Goal: Information Seeking & Learning: Check status

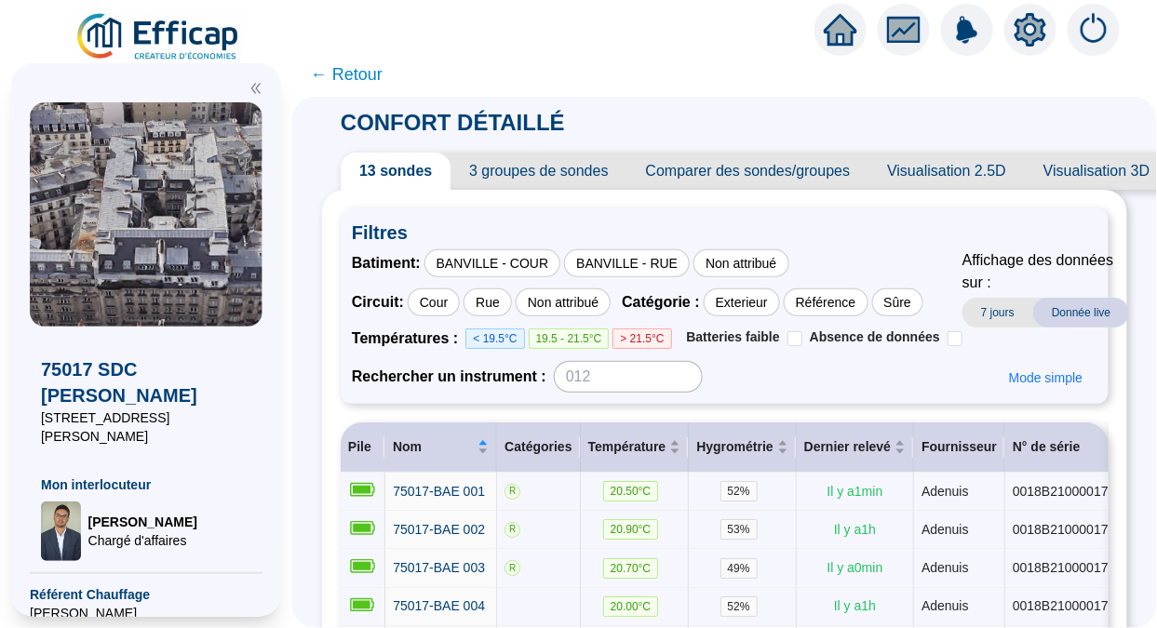
click at [361, 81] on span "← Retour" at bounding box center [347, 74] width 72 height 26
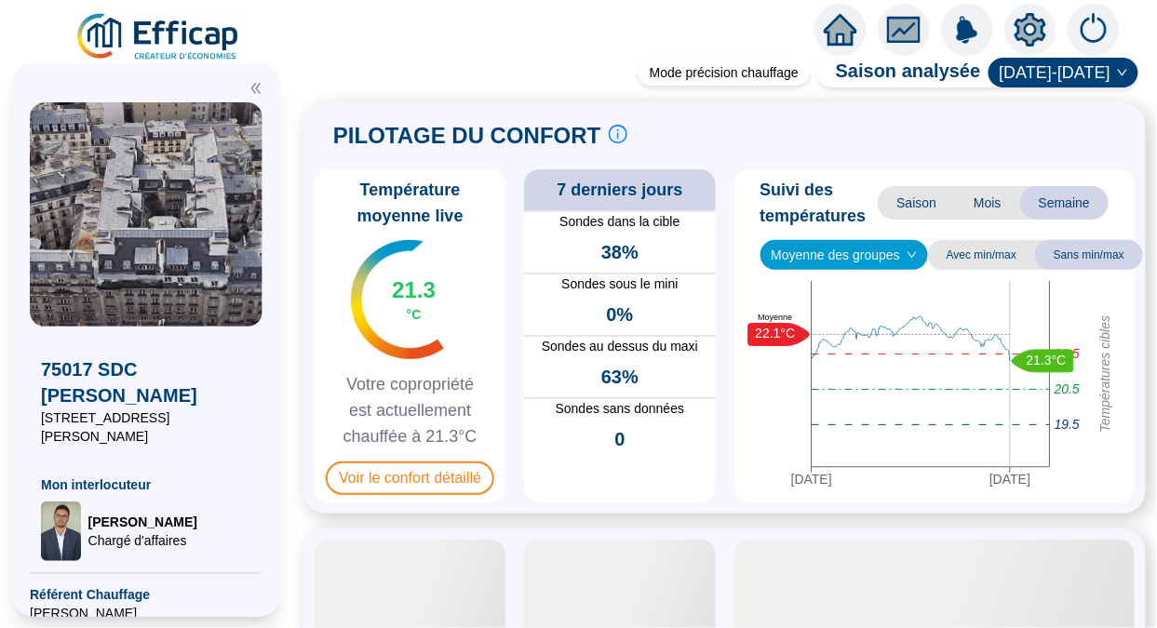
scroll to position [164, 0]
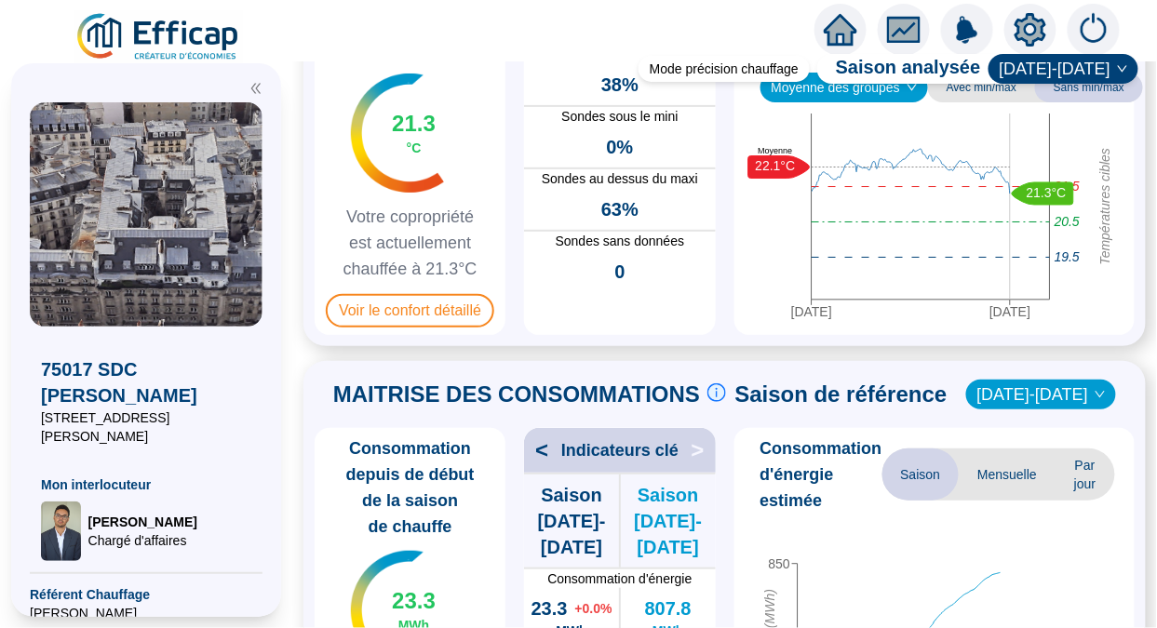
click at [436, 323] on span "Voir le confort détaillé" at bounding box center [410, 310] width 168 height 33
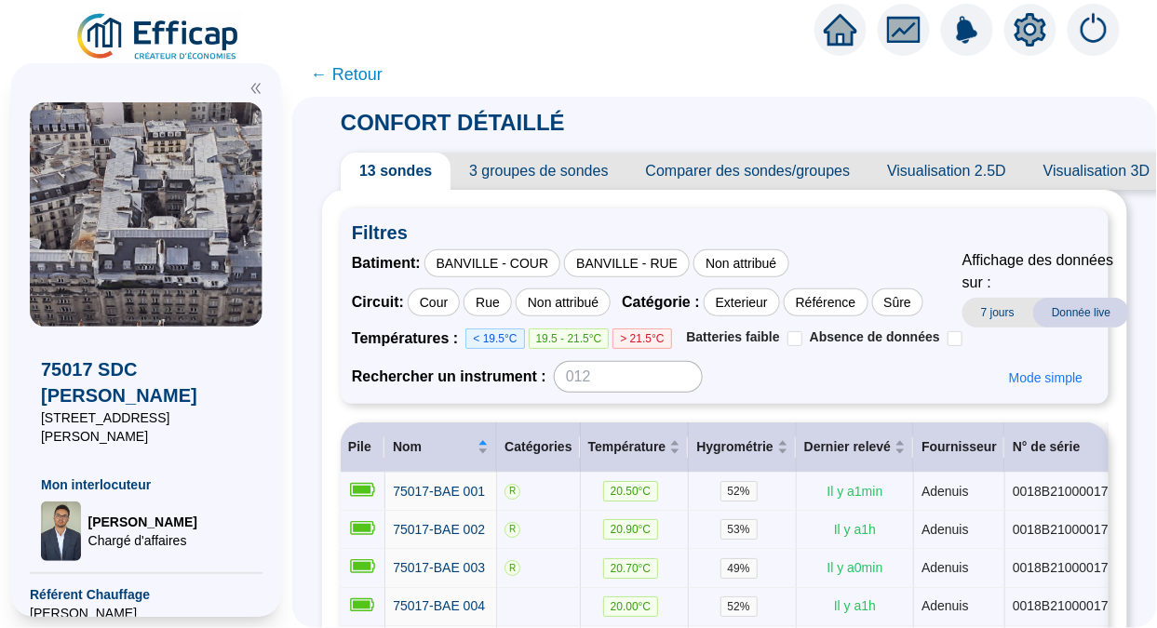
click at [350, 74] on span "← Retour" at bounding box center [347, 74] width 72 height 26
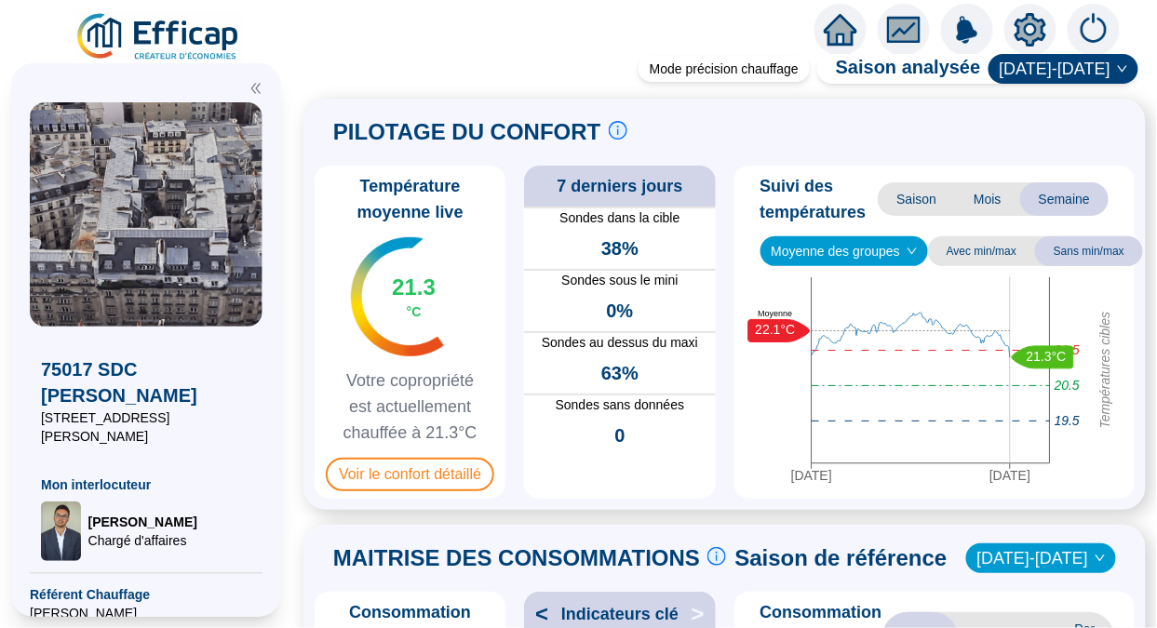
click at [407, 479] on span "Voir le confort détaillé" at bounding box center [410, 474] width 168 height 33
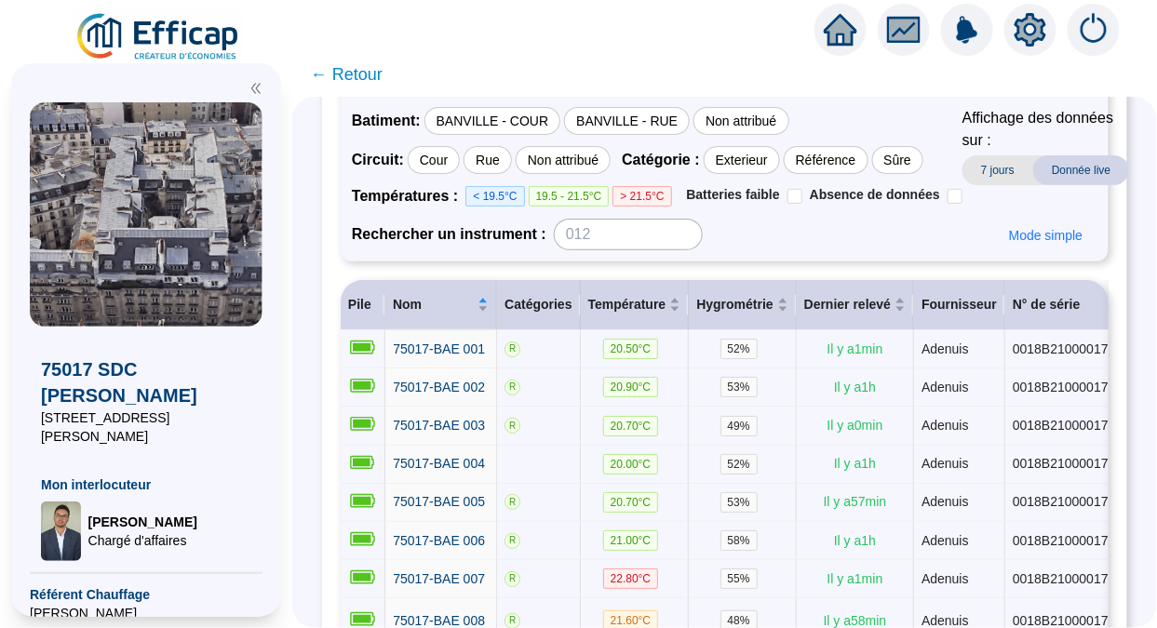
scroll to position [144, 0]
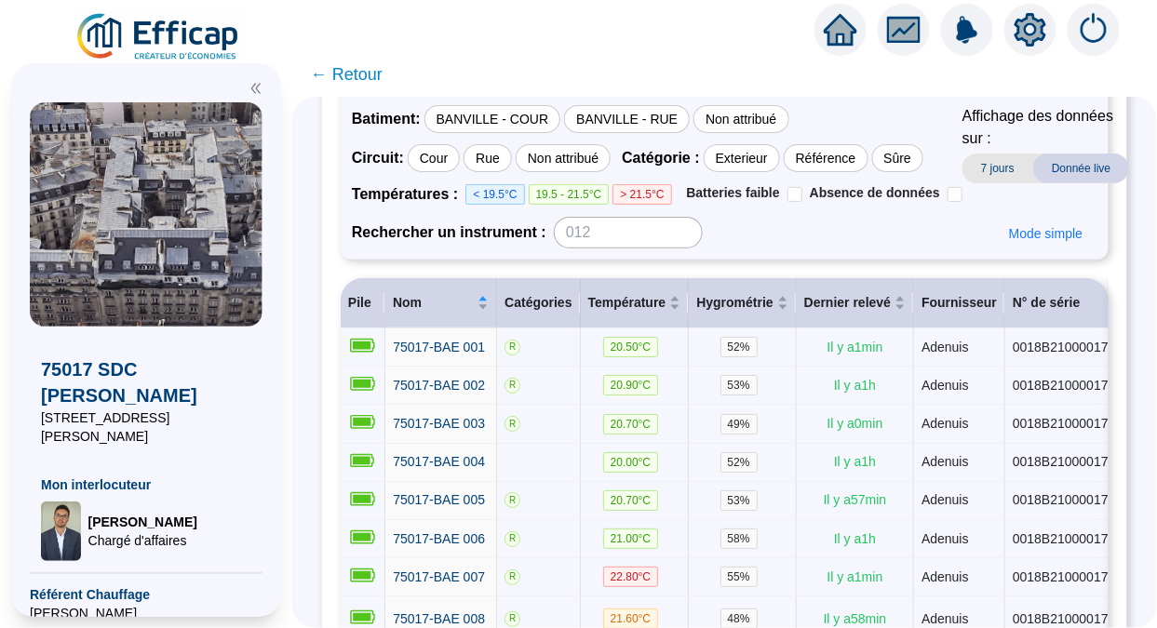
click at [535, 121] on div "BANVILLE - COUR" at bounding box center [492, 119] width 137 height 28
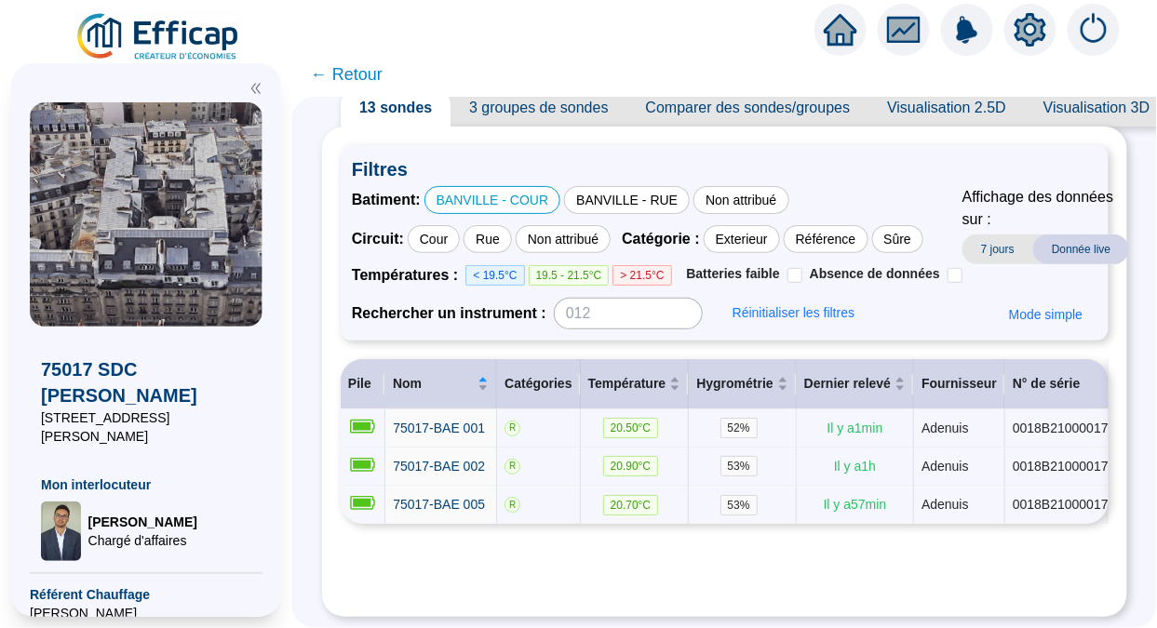
scroll to position [84, 0]
click at [357, 70] on span "← Retour" at bounding box center [347, 74] width 72 height 26
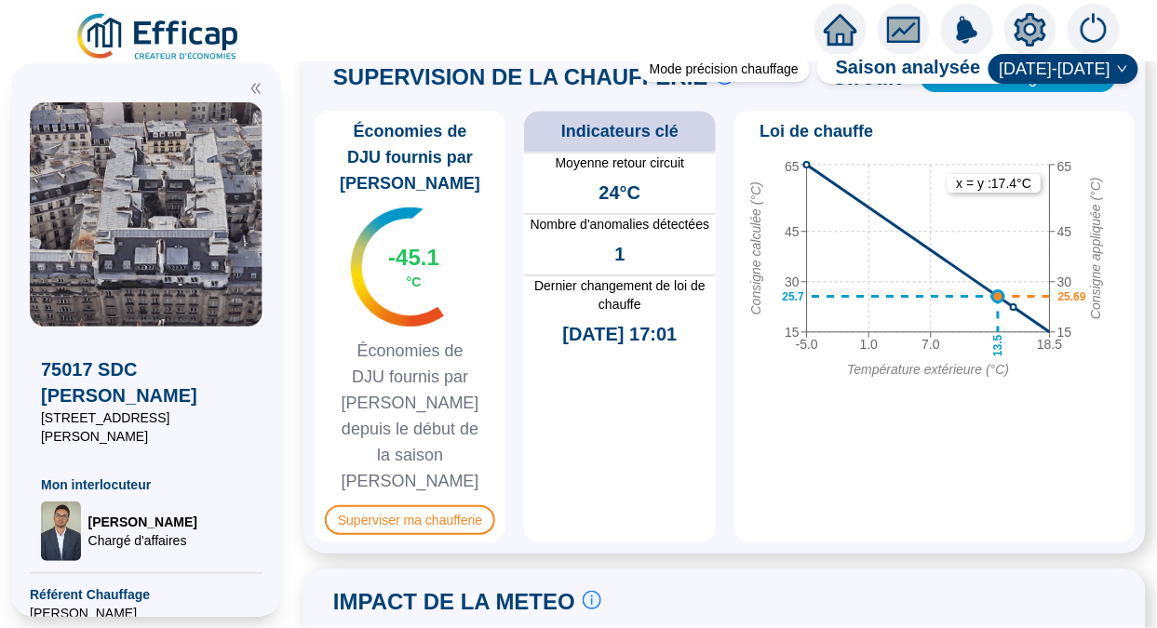
scroll to position [1468, 0]
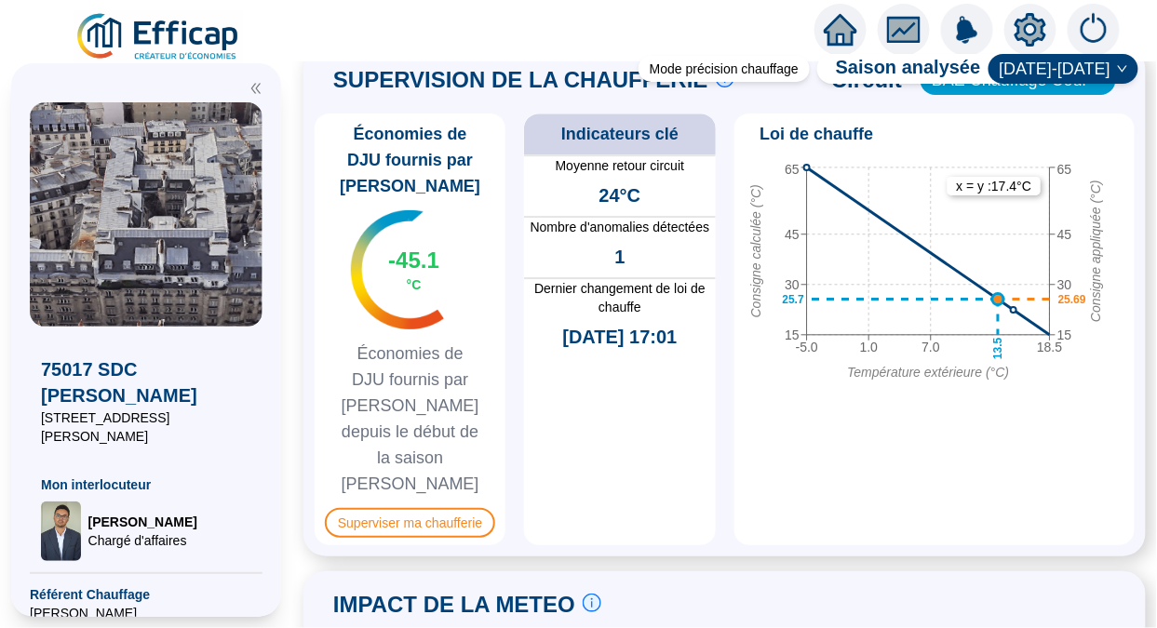
click at [426, 508] on span "Superviser ma chaufferie" at bounding box center [410, 523] width 170 height 30
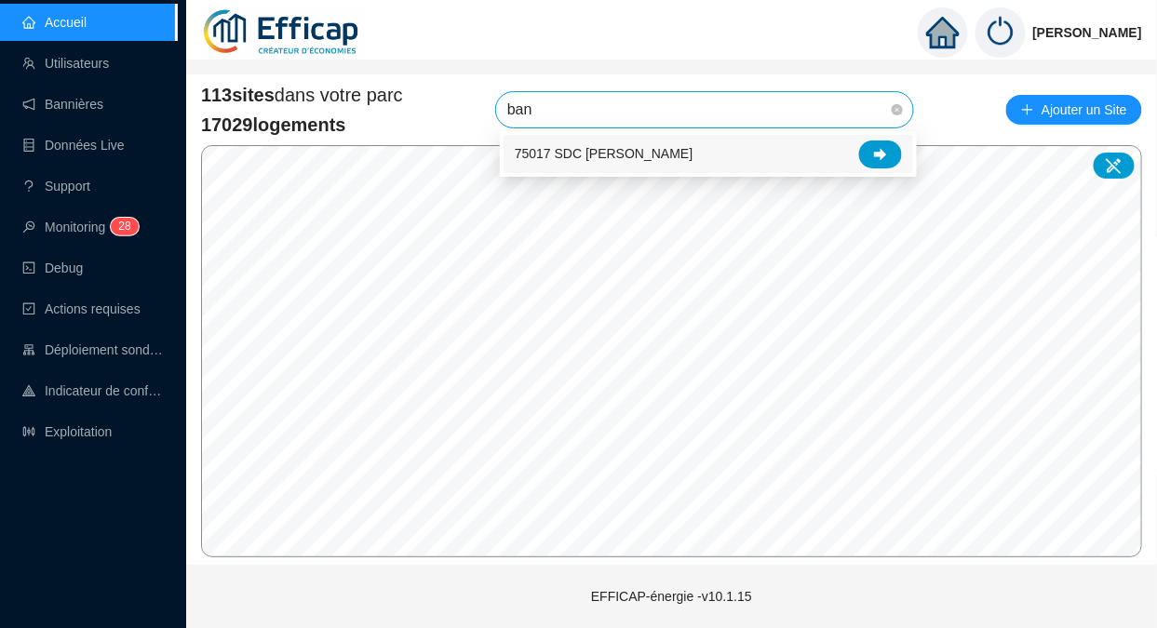
type input "banv"
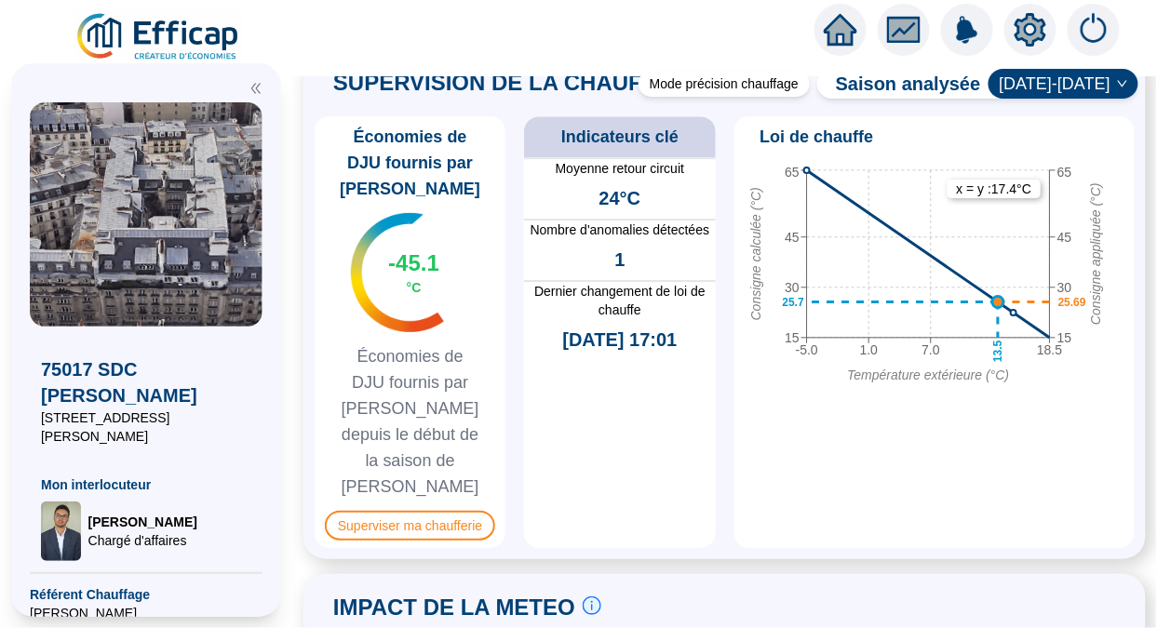
scroll to position [1478, 0]
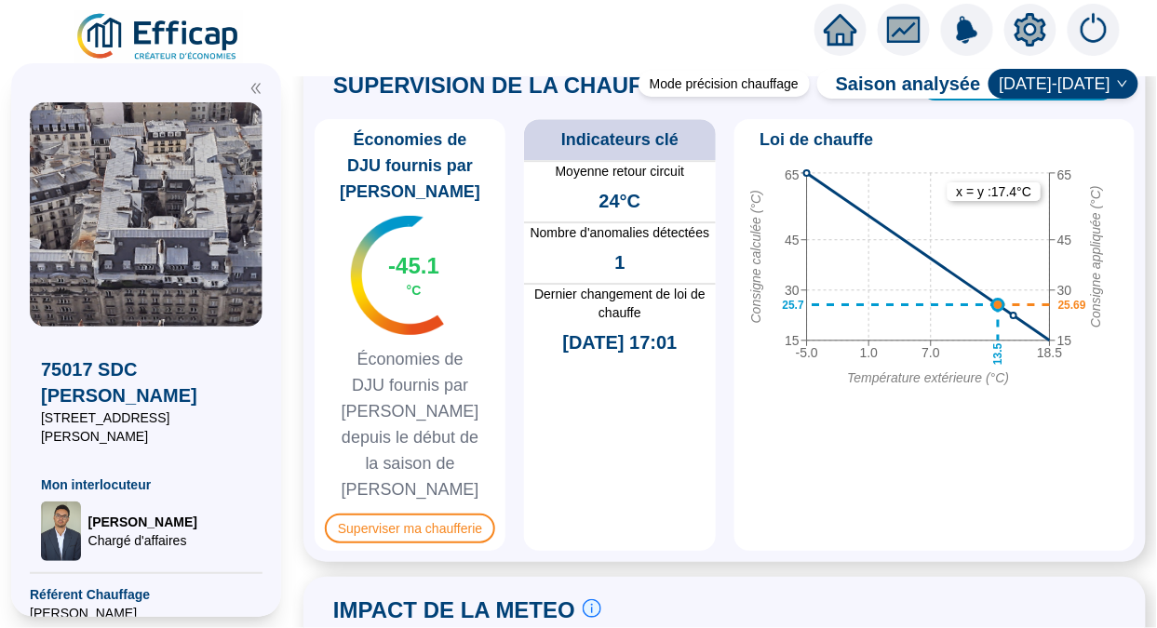
click at [415, 514] on span "Superviser ma chaufferie" at bounding box center [410, 529] width 170 height 30
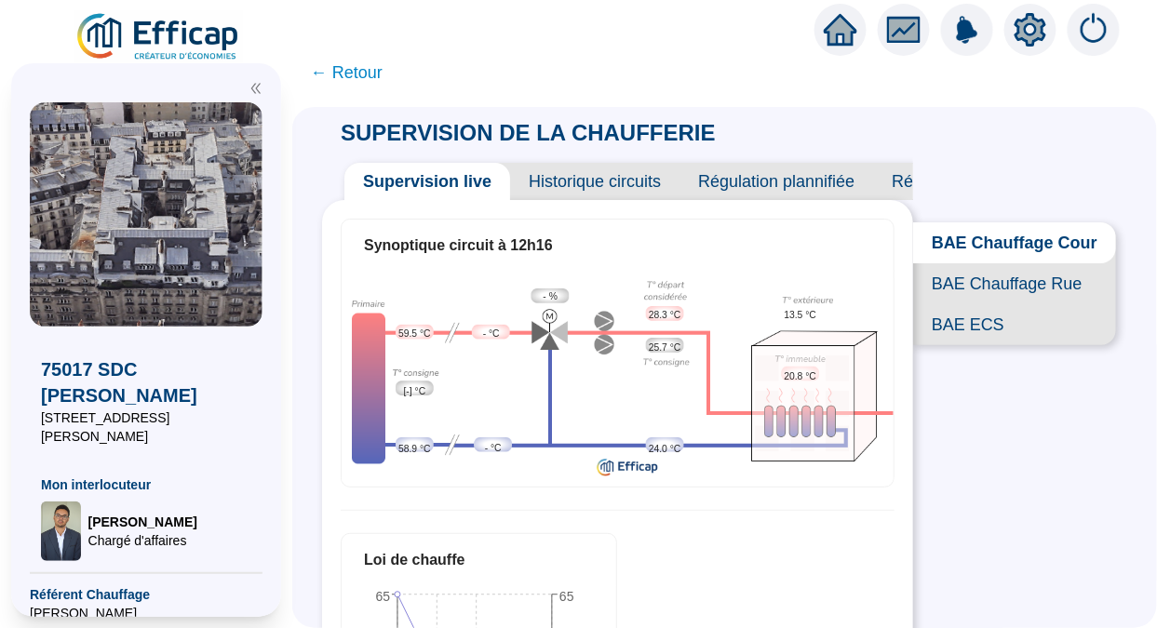
click at [1034, 298] on span "BAE Chauffage Rue" at bounding box center [1014, 283] width 203 height 41
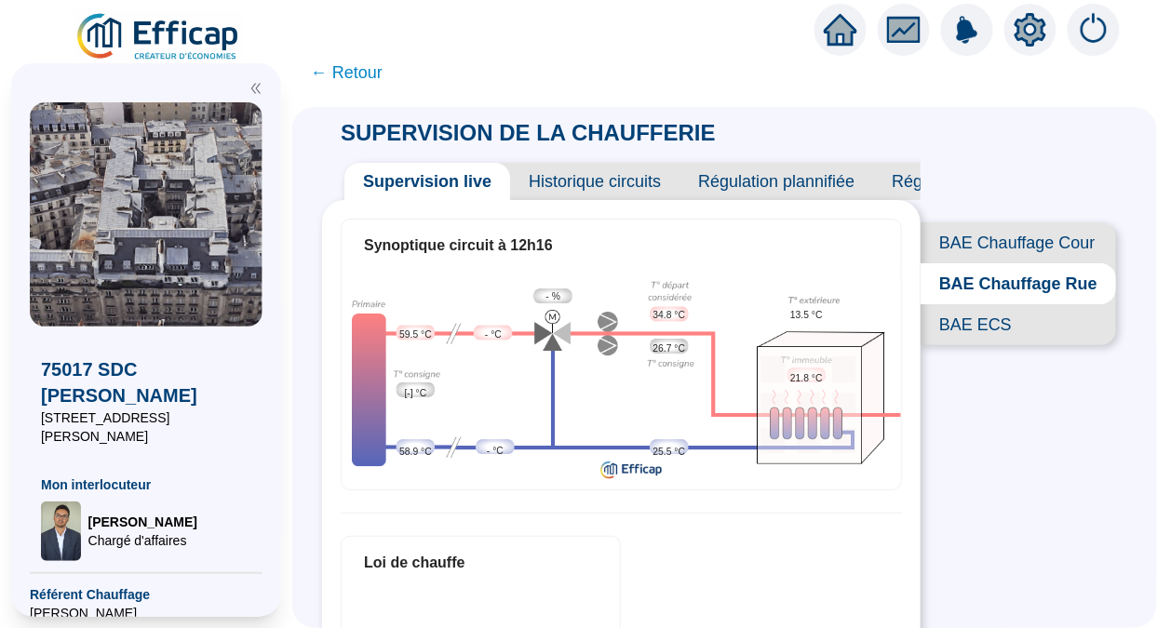
click at [989, 234] on span "BAE Chauffage Cour" at bounding box center [1017, 242] width 195 height 41
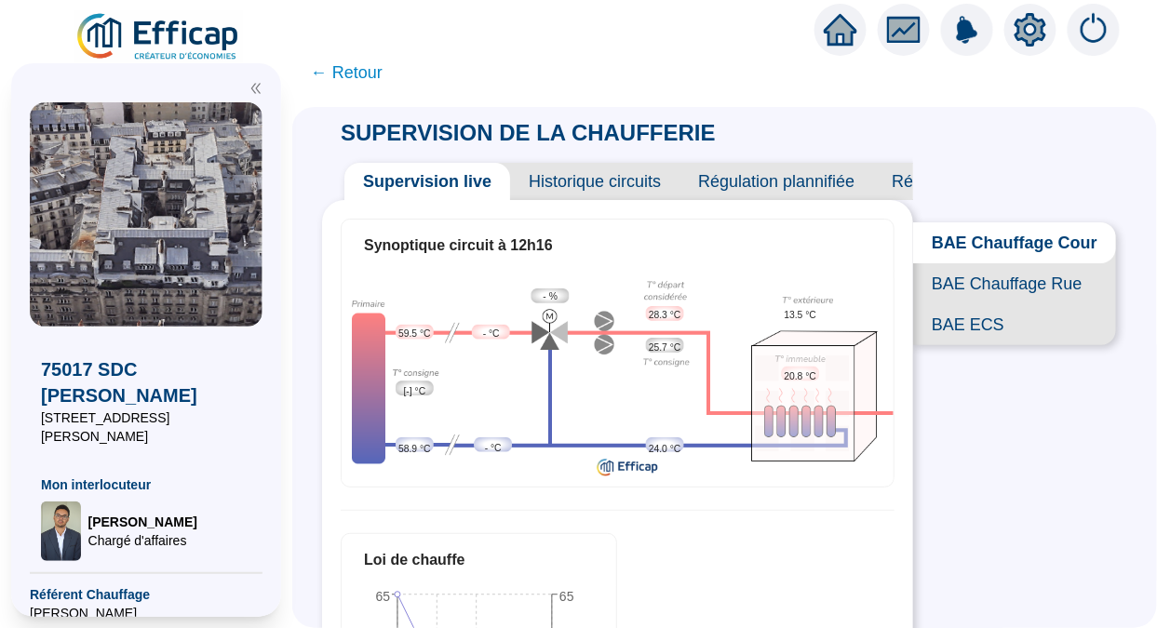
click at [1009, 293] on span "BAE Chauffage Rue" at bounding box center [1014, 283] width 203 height 41
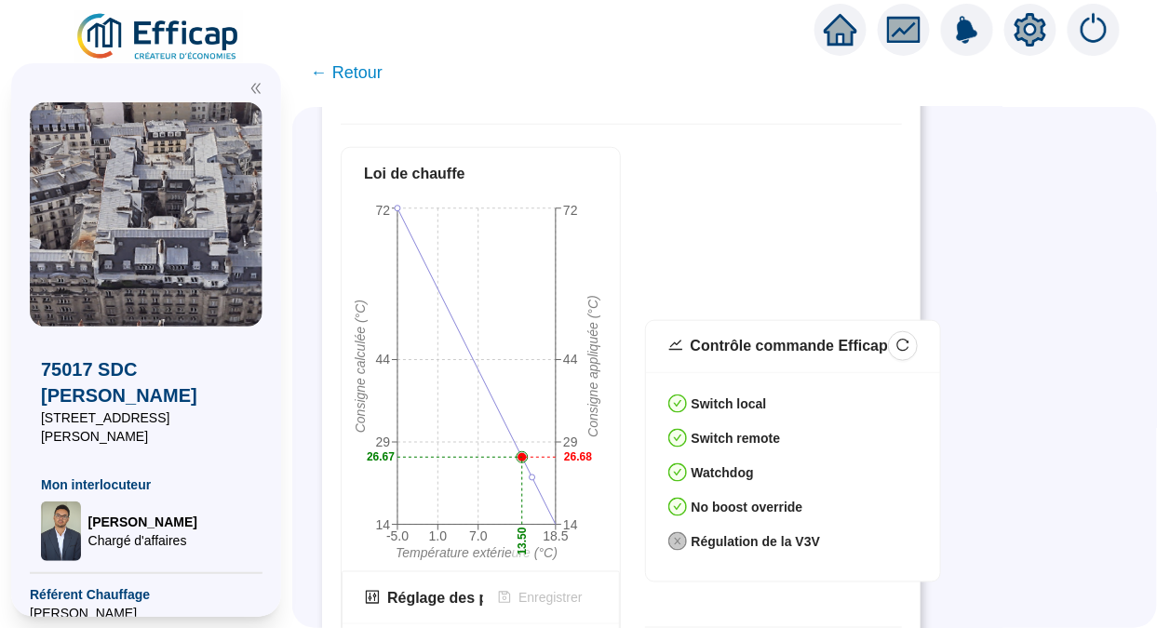
scroll to position [390, 0]
click at [372, 70] on span "← Retour" at bounding box center [347, 73] width 72 height 26
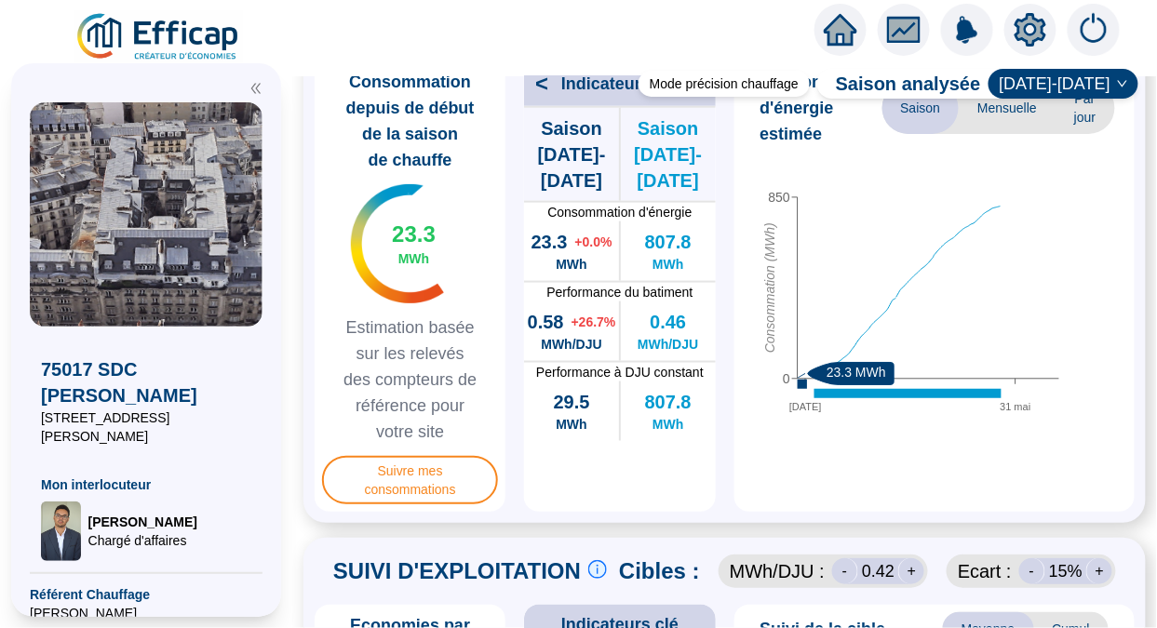
scroll to position [538, 0]
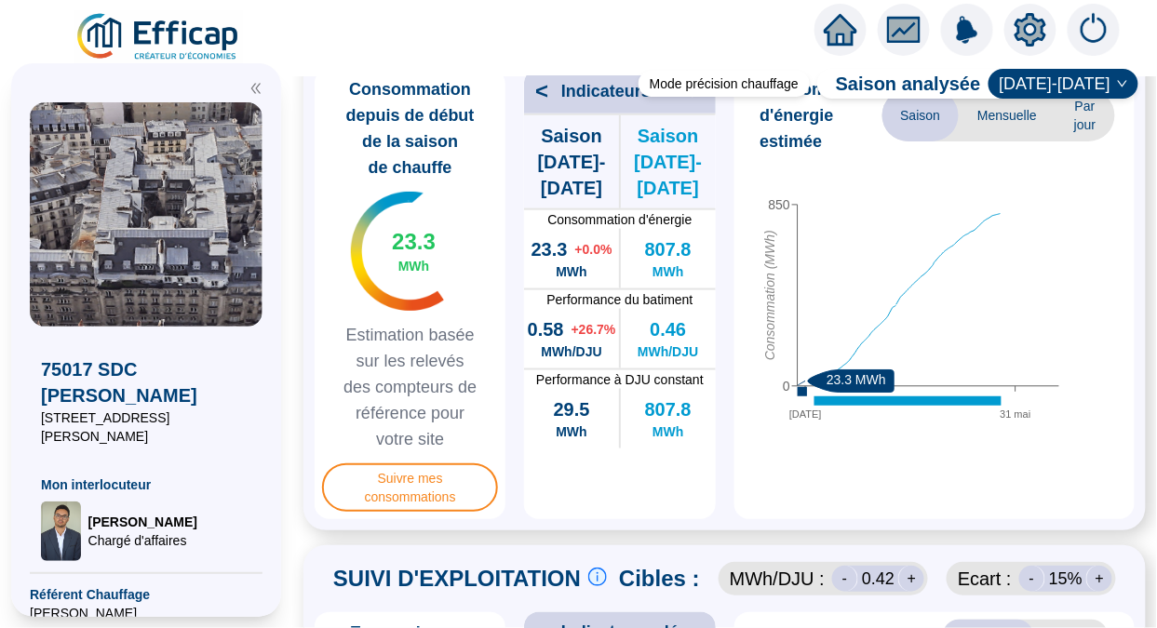
click at [1076, 83] on span "[DATE]-[DATE]" at bounding box center [1062, 84] width 127 height 28
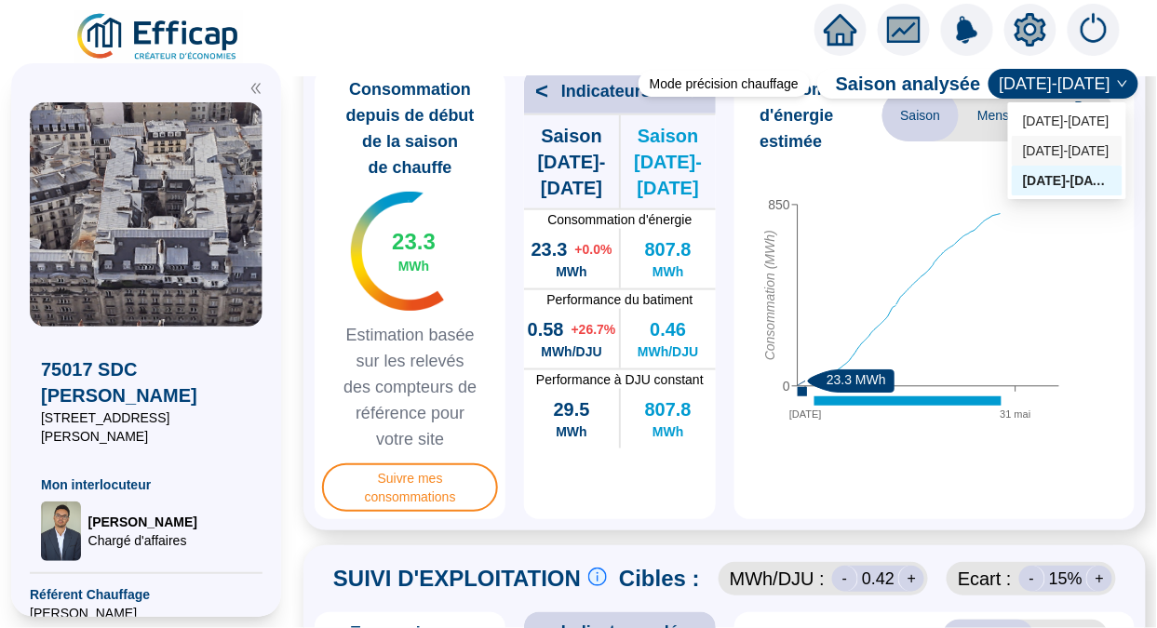
click at [1060, 150] on div "2024-2025" at bounding box center [1067, 151] width 88 height 20
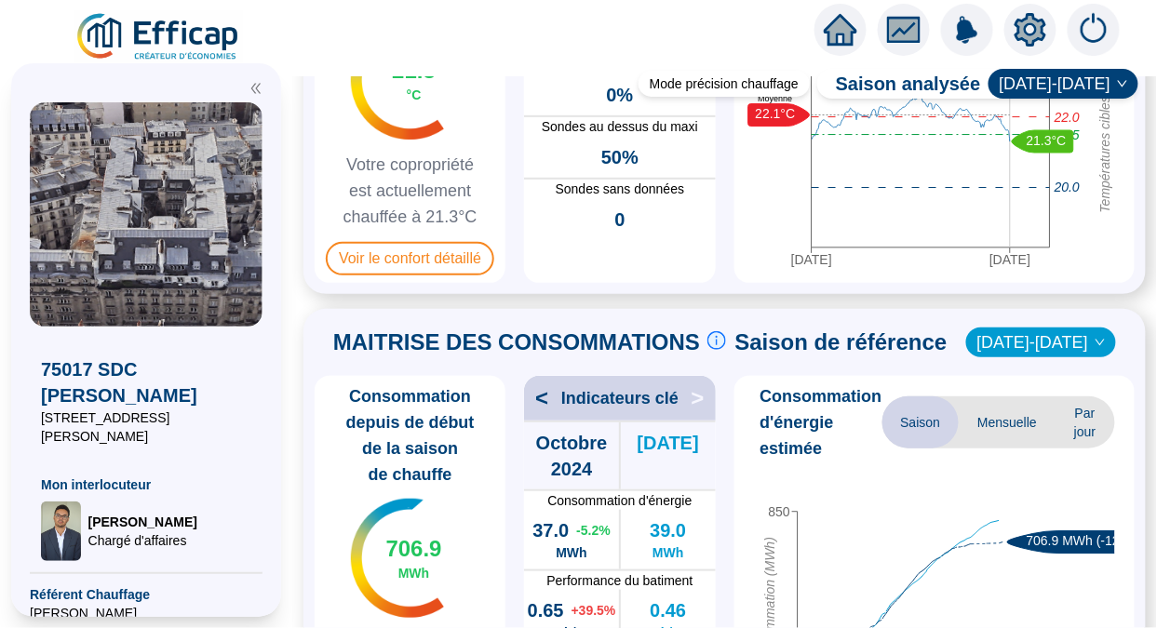
scroll to position [0, 0]
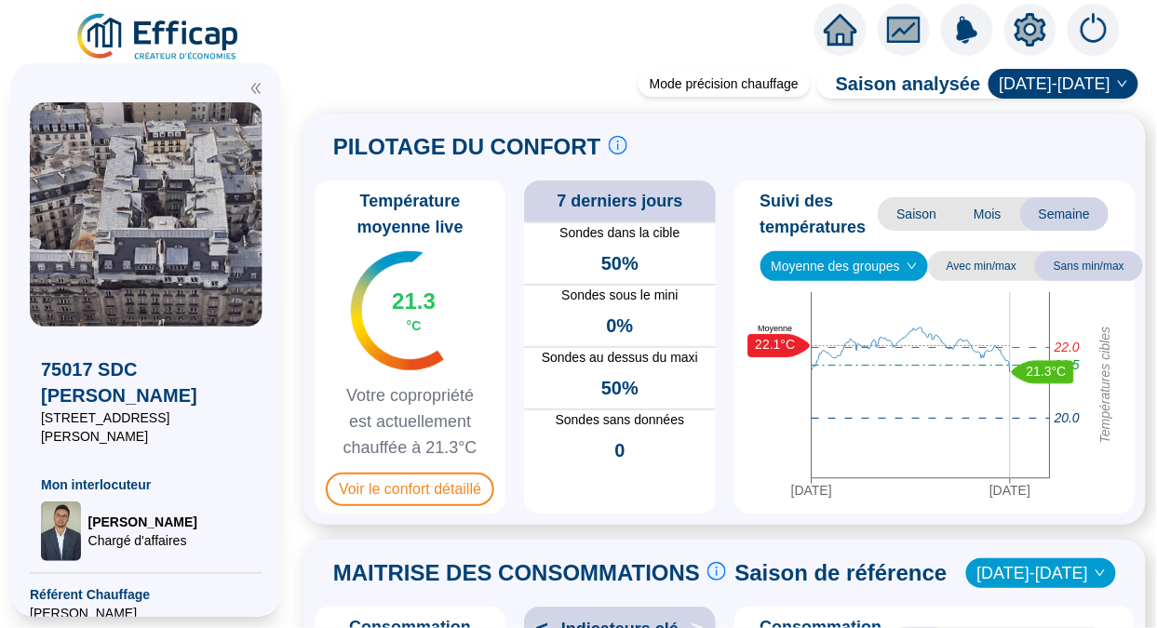
click at [380, 506] on span "Voir le confort détaillé" at bounding box center [410, 489] width 168 height 33
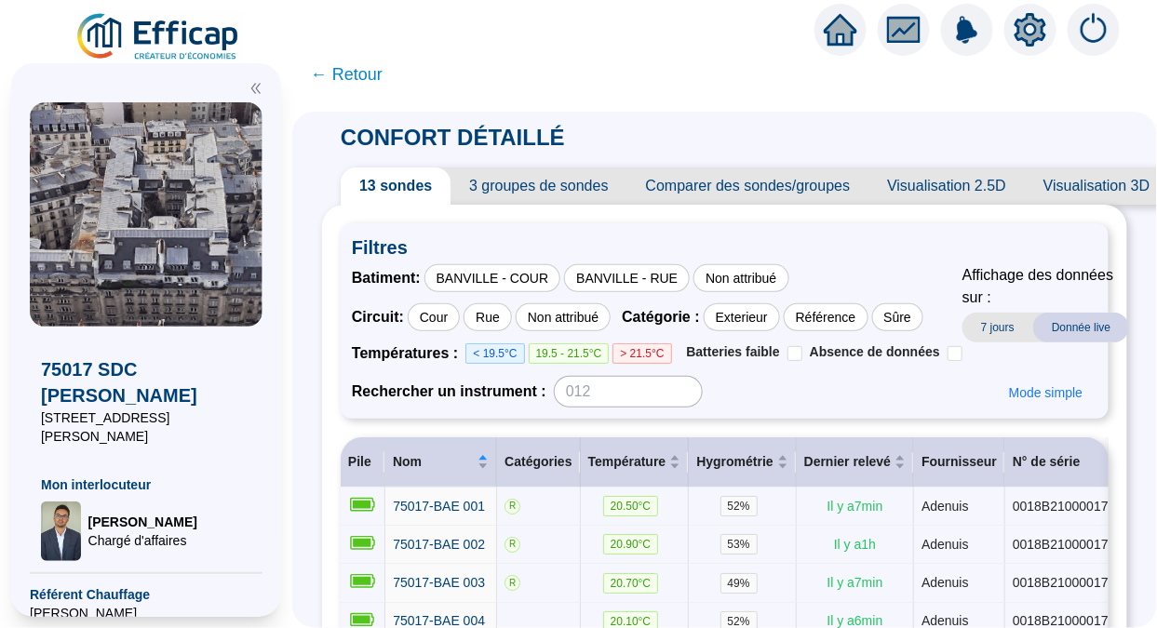
click at [363, 75] on span "← Retour" at bounding box center [347, 74] width 72 height 26
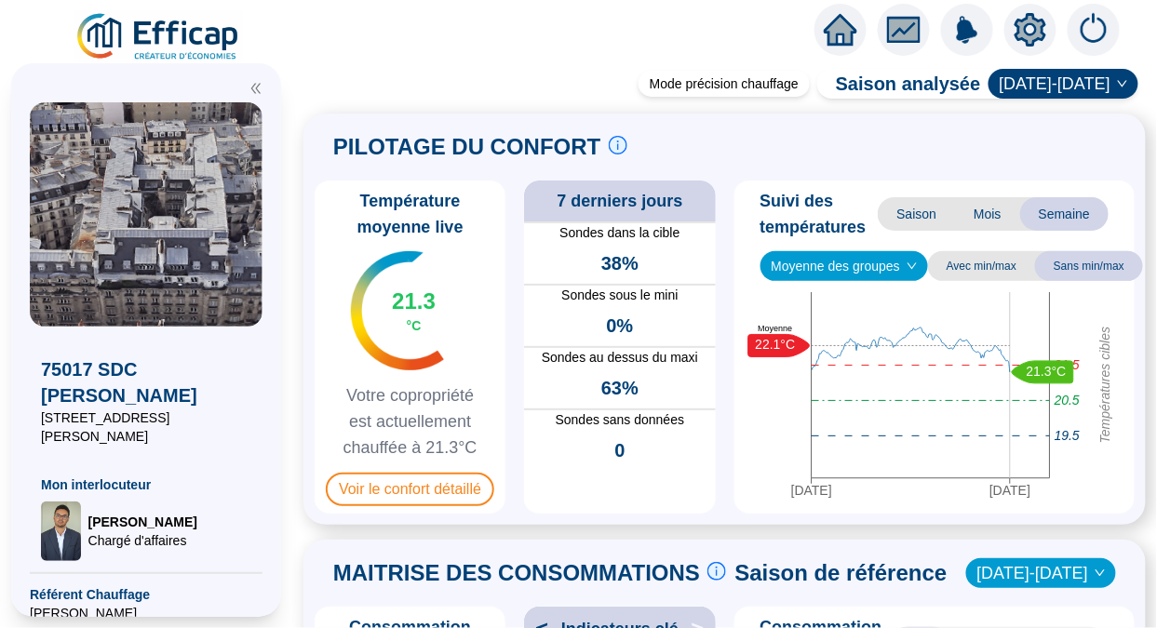
click at [457, 487] on span "Voir le confort détaillé" at bounding box center [410, 489] width 168 height 33
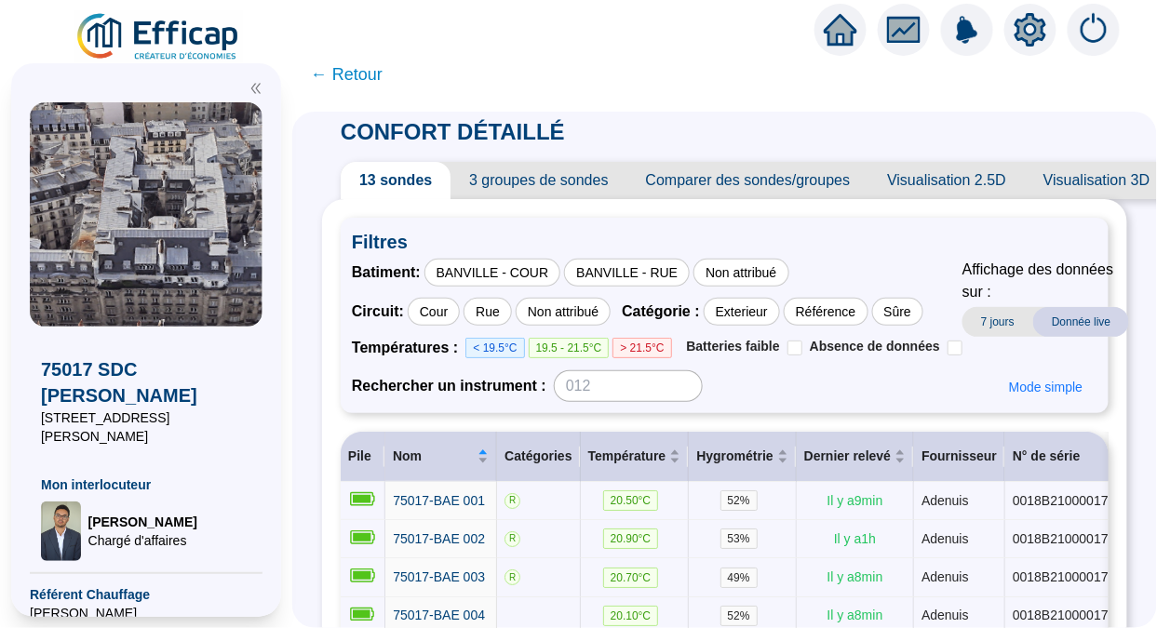
scroll to position [5, 0]
click at [506, 276] on div "BANVILLE - COUR" at bounding box center [492, 274] width 137 height 28
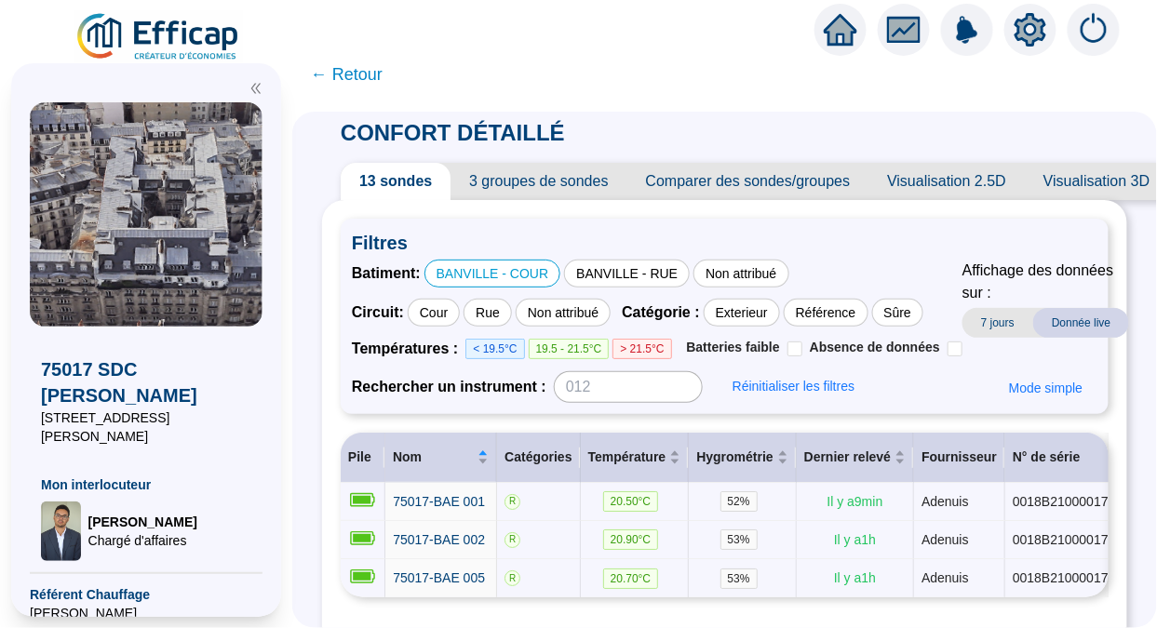
click at [620, 279] on div "BANVILLE - RUE" at bounding box center [627, 274] width 126 height 28
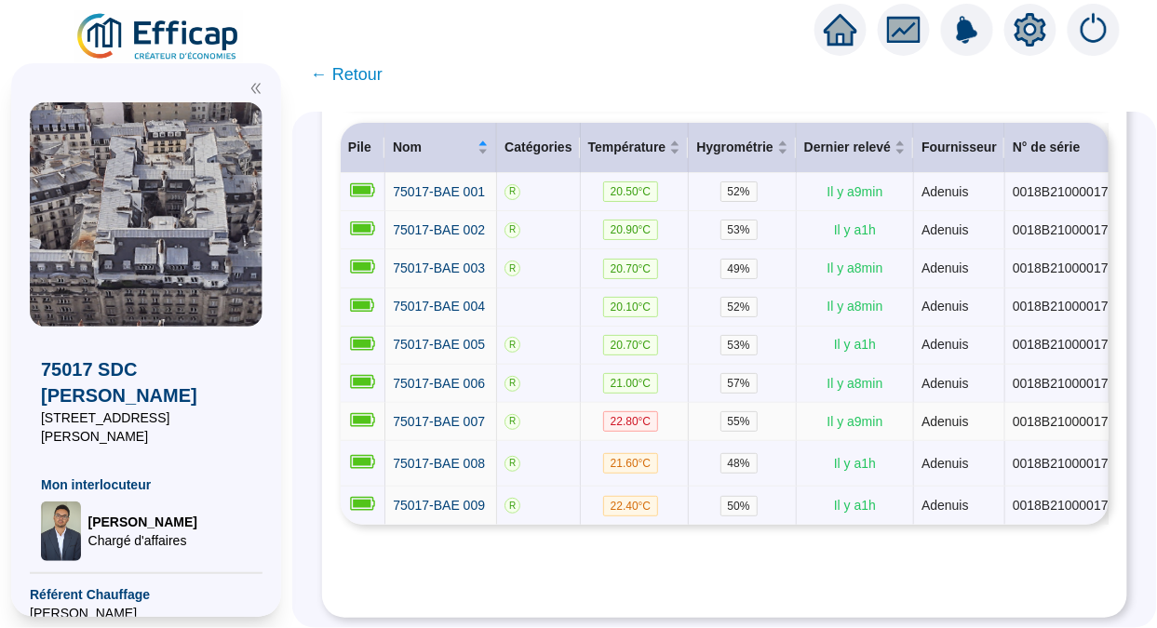
scroll to position [315, 0]
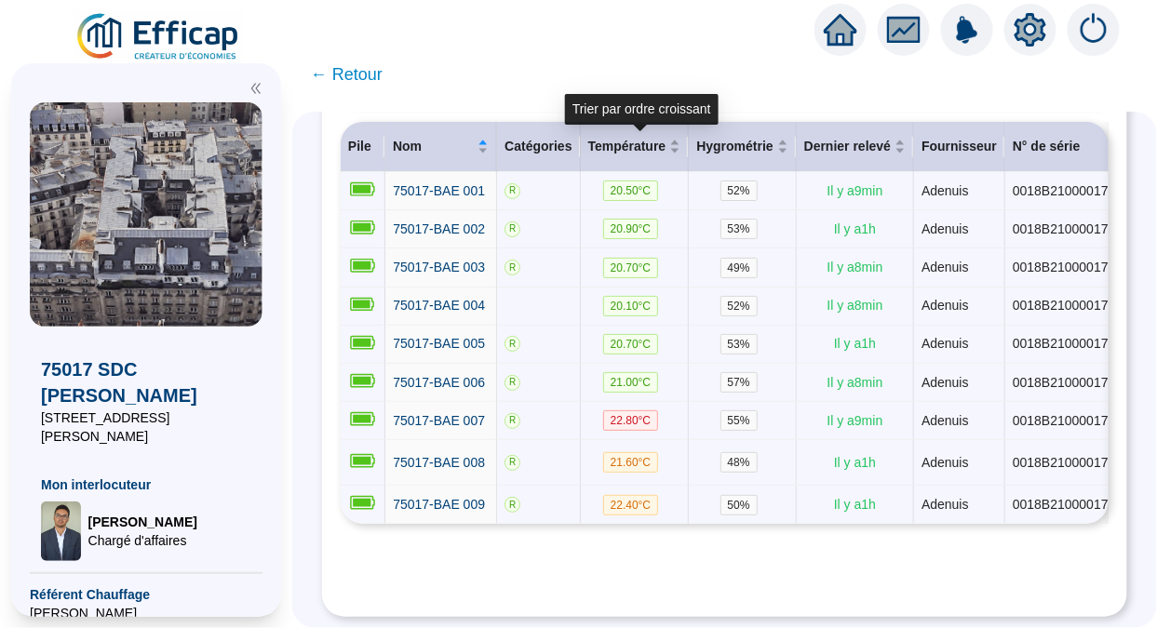
click at [640, 142] on span "Température" at bounding box center [627, 147] width 78 height 20
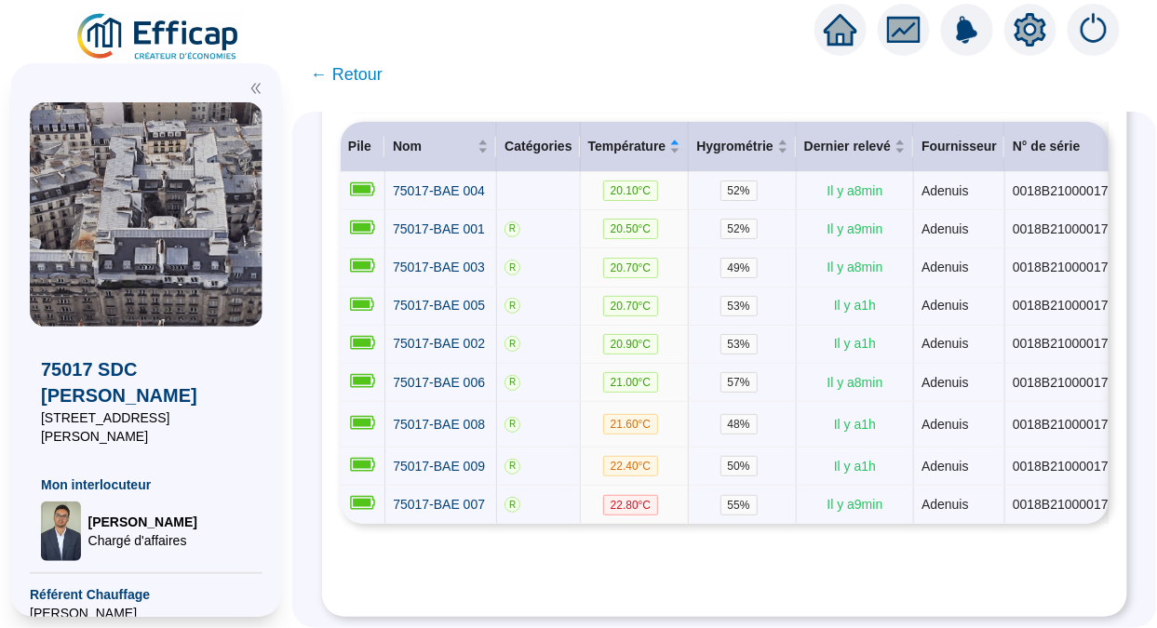
click at [368, 80] on span "← Retour" at bounding box center [347, 74] width 72 height 26
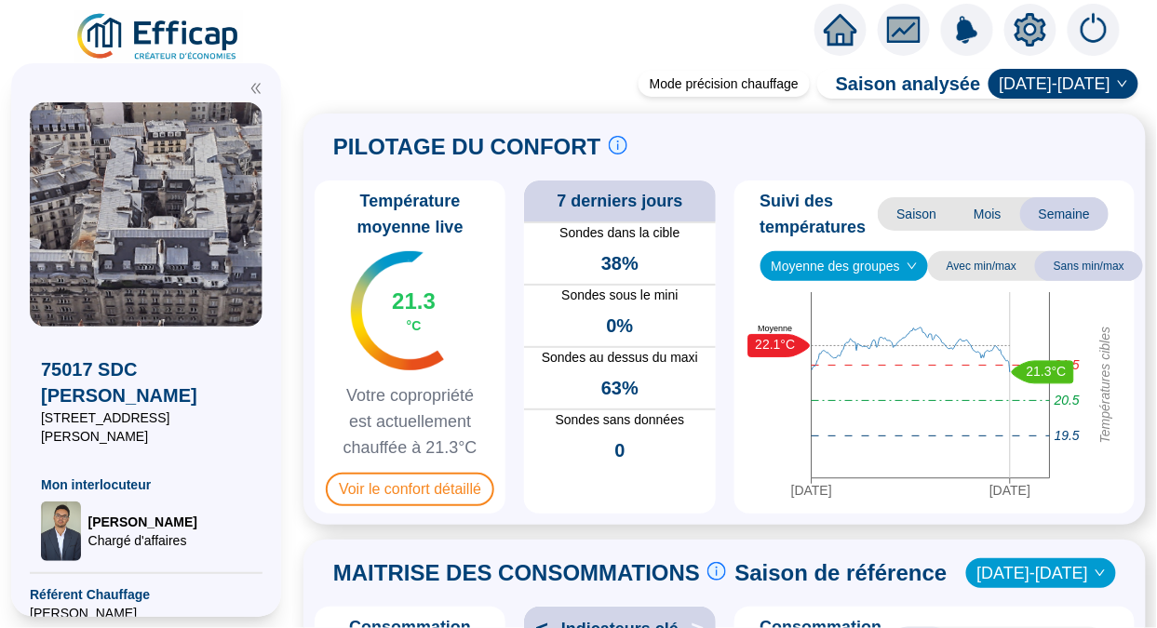
click at [445, 494] on span "Voir le confort détaillé" at bounding box center [410, 489] width 168 height 33
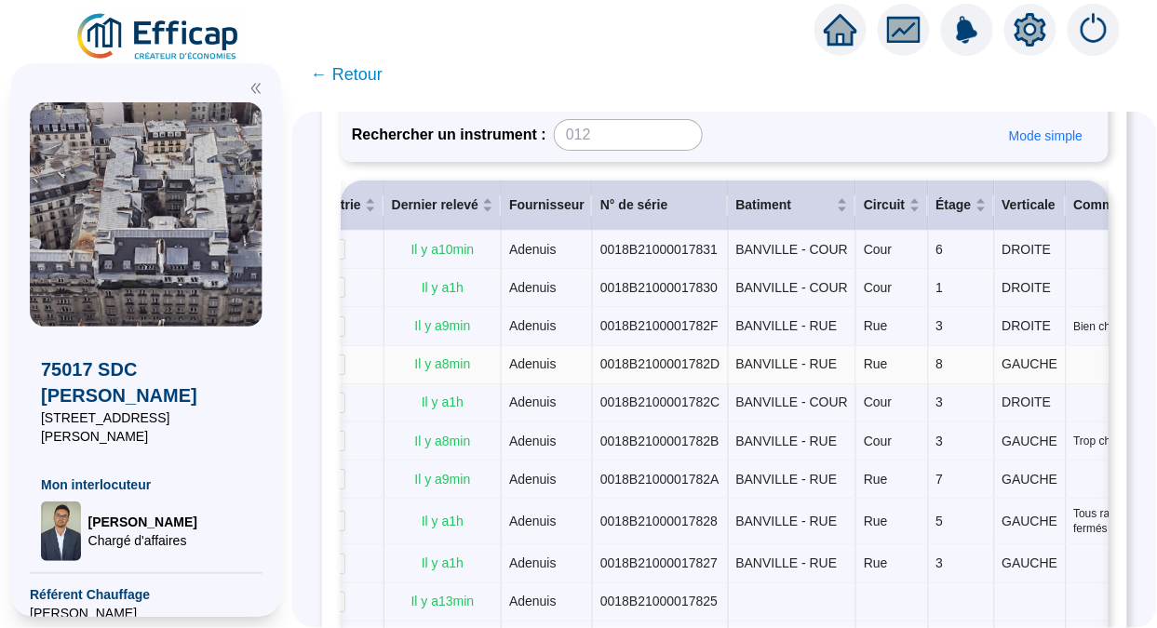
scroll to position [0, 411]
click at [864, 202] on span "Circuit" at bounding box center [884, 205] width 41 height 20
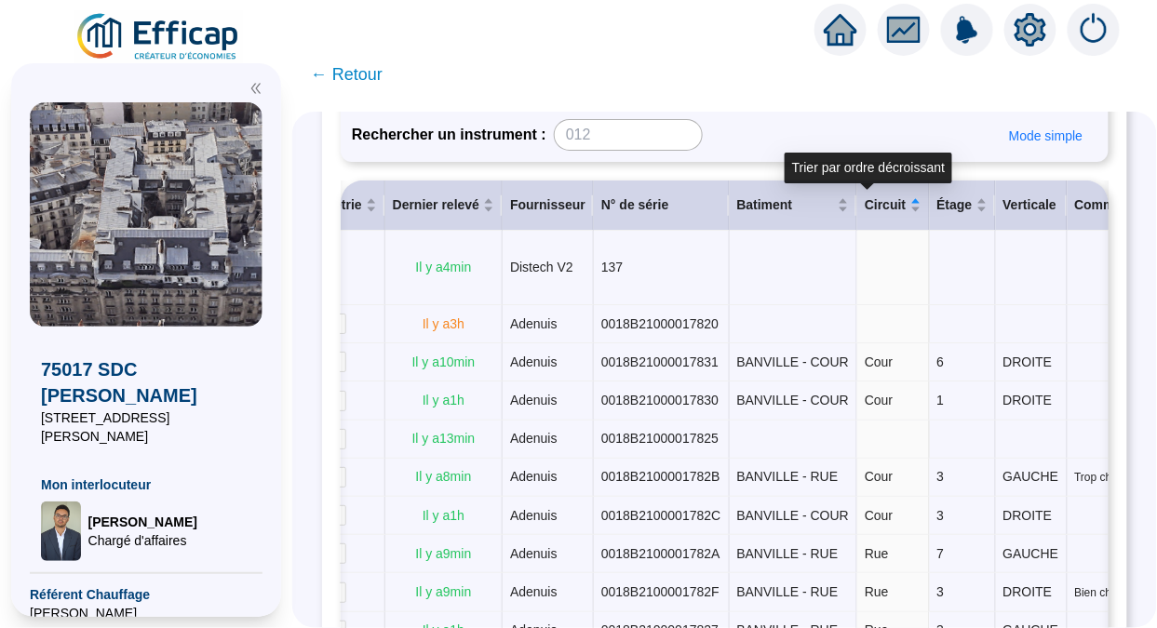
click at [864, 202] on span "Circuit" at bounding box center [884, 205] width 41 height 20
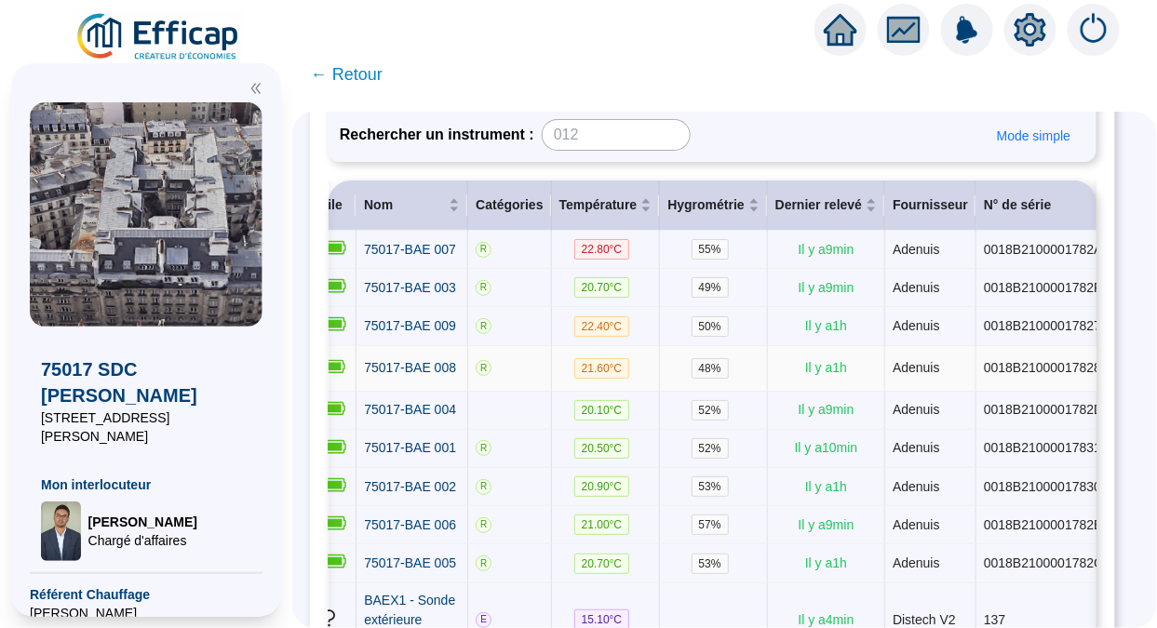
scroll to position [0, 16]
click at [371, 72] on span "← Retour" at bounding box center [347, 74] width 72 height 26
